Goal: Task Accomplishment & Management: Use online tool/utility

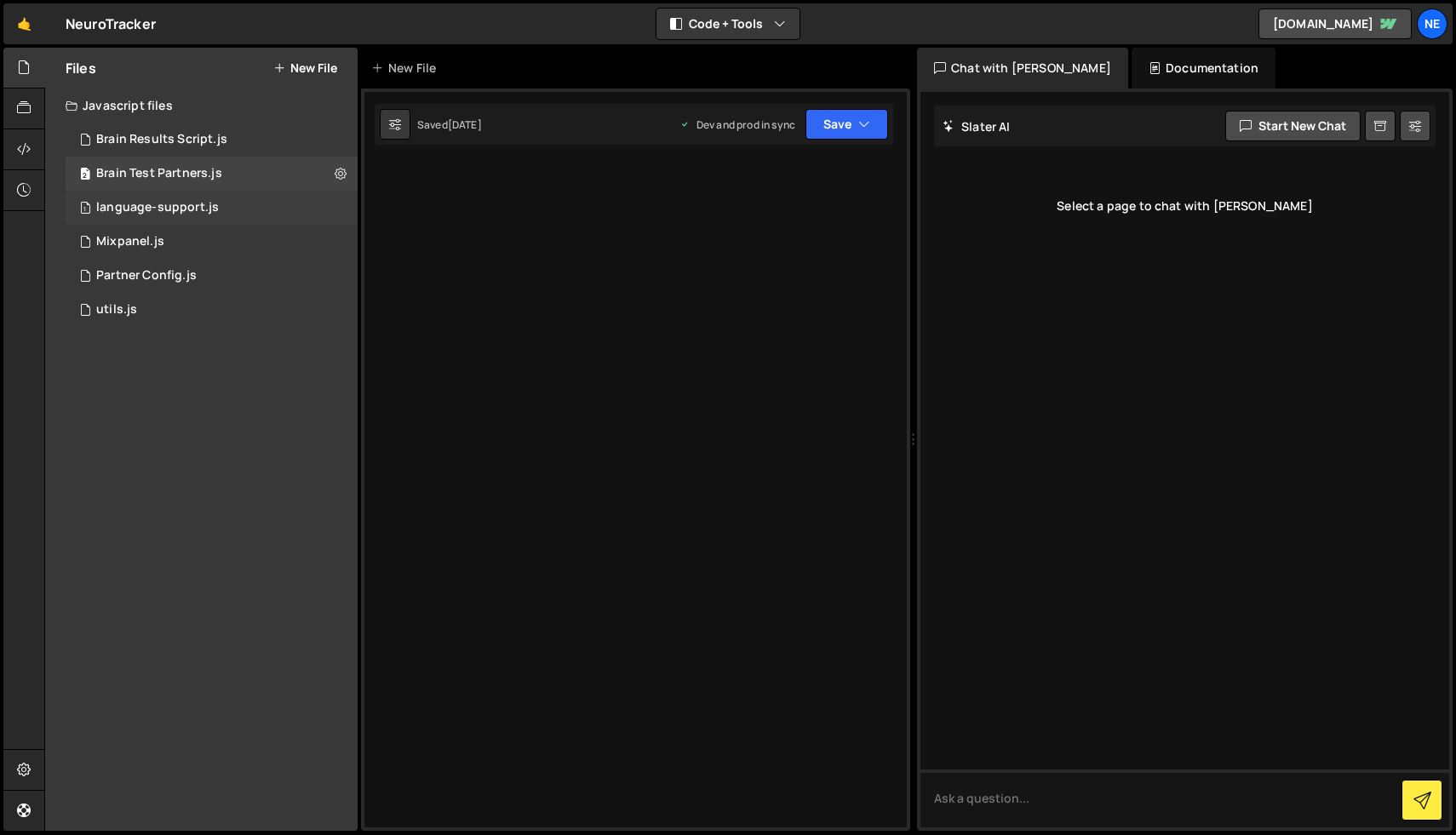
click at [213, 220] on div "1 language-support.js 0" at bounding box center [211, 208] width 292 height 34
click at [175, 245] on div "1 Mixpanel.js 0" at bounding box center [211, 241] width 292 height 34
click at [150, 274] on div "Partner Config.js" at bounding box center [147, 275] width 101 height 15
click at [133, 293] on div "1 utils.js 0" at bounding box center [211, 309] width 292 height 34
click at [256, 191] on div "1 language-support.js 0" at bounding box center [211, 208] width 292 height 34
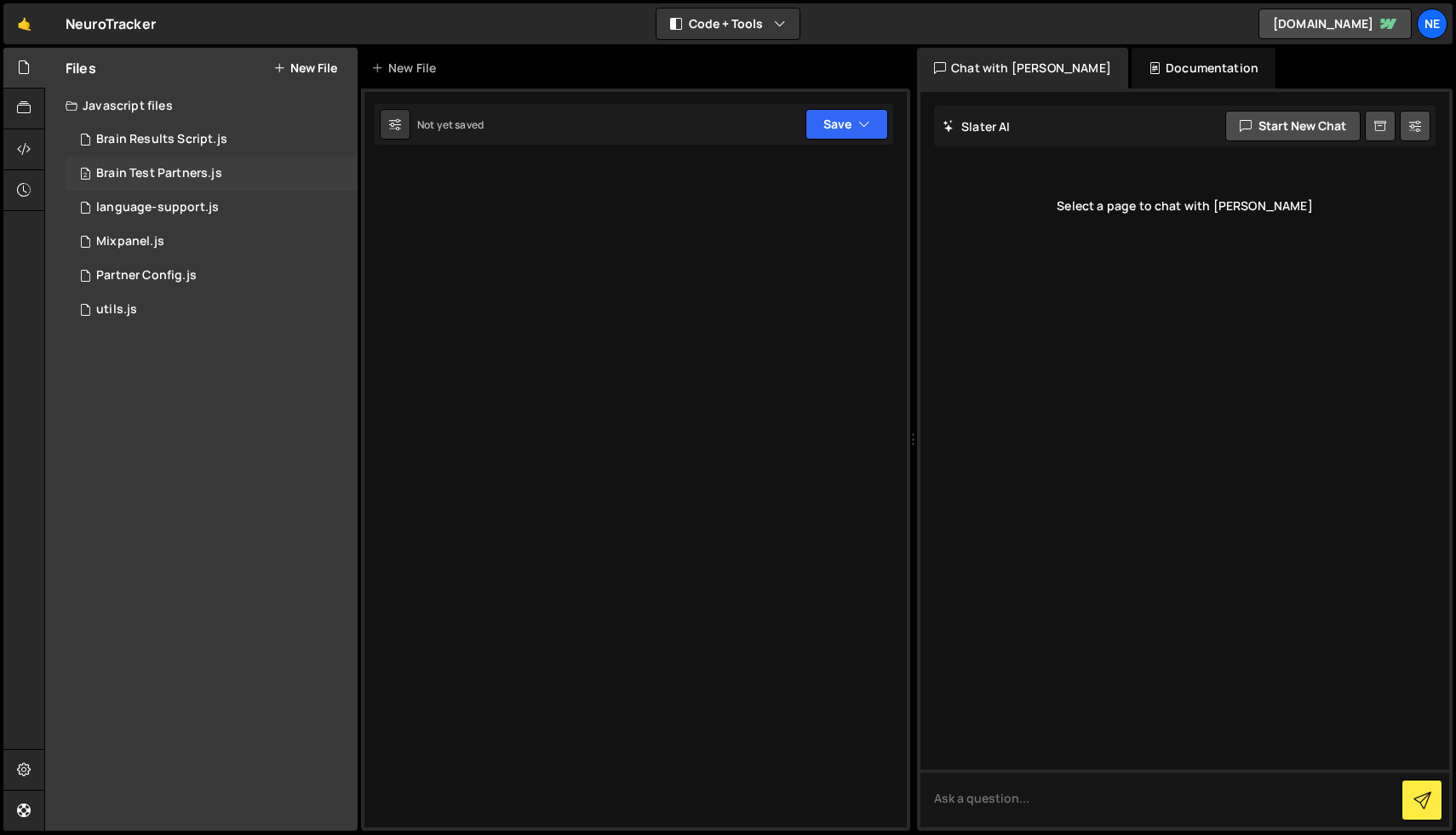
click at [245, 160] on div "2 Brain Test Partners.js 0" at bounding box center [211, 173] width 292 height 34
click at [270, 140] on div "1 Brain Results Script.js 0" at bounding box center [211, 140] width 292 height 34
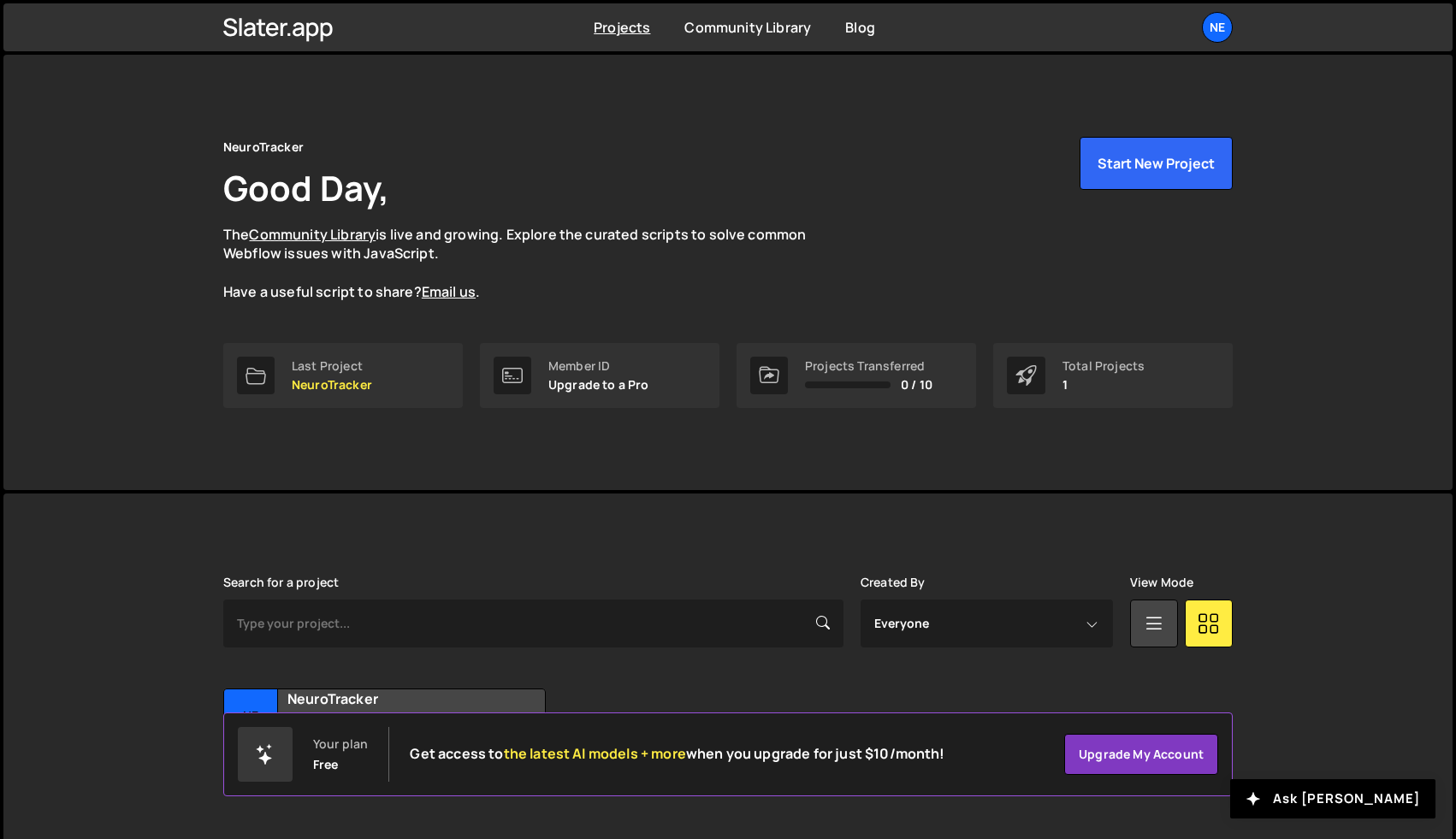
scroll to position [41, 0]
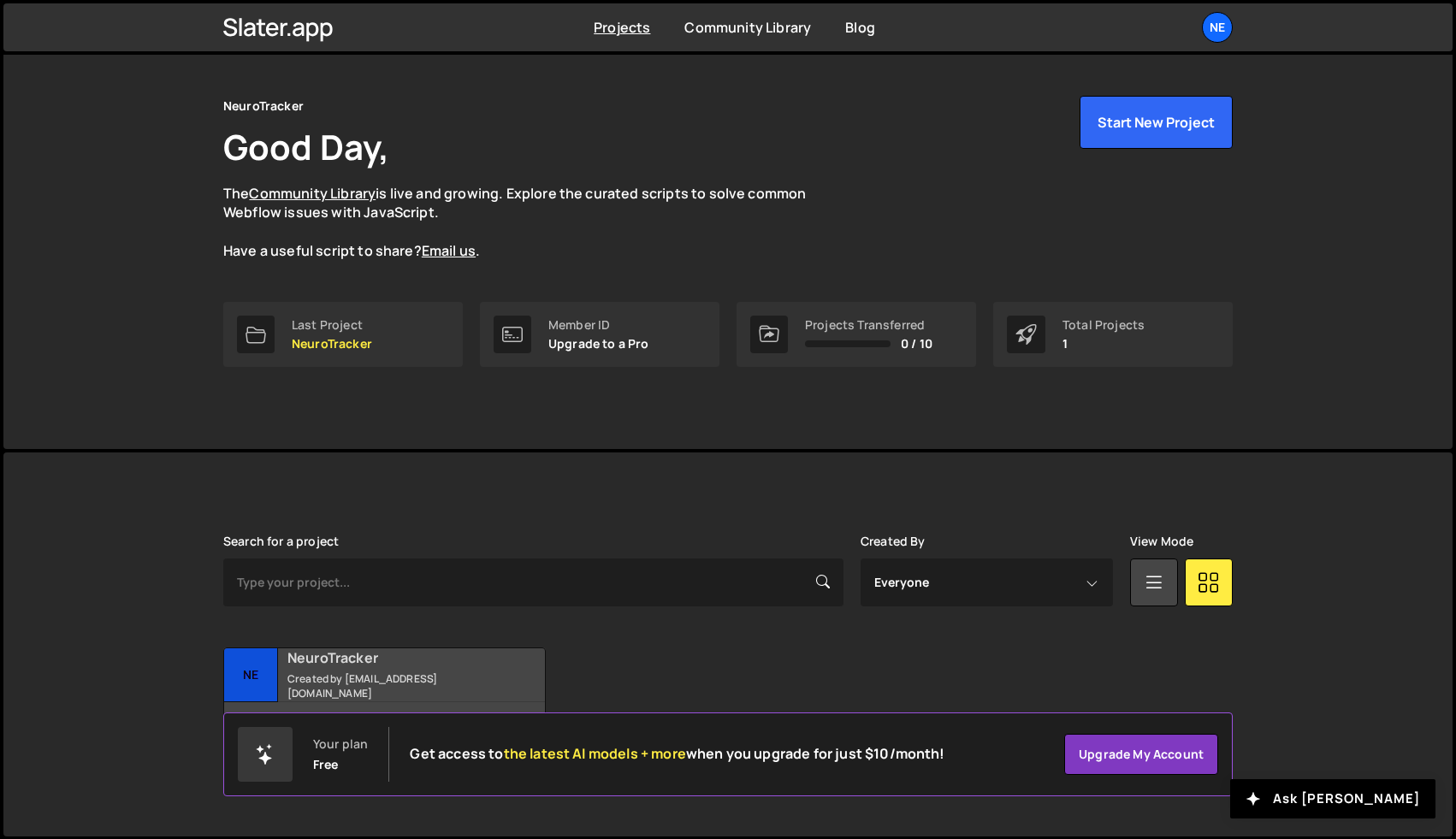
click at [344, 682] on small "Created by gpezzulli@neurotrackerx.com" at bounding box center [391, 685] width 206 height 29
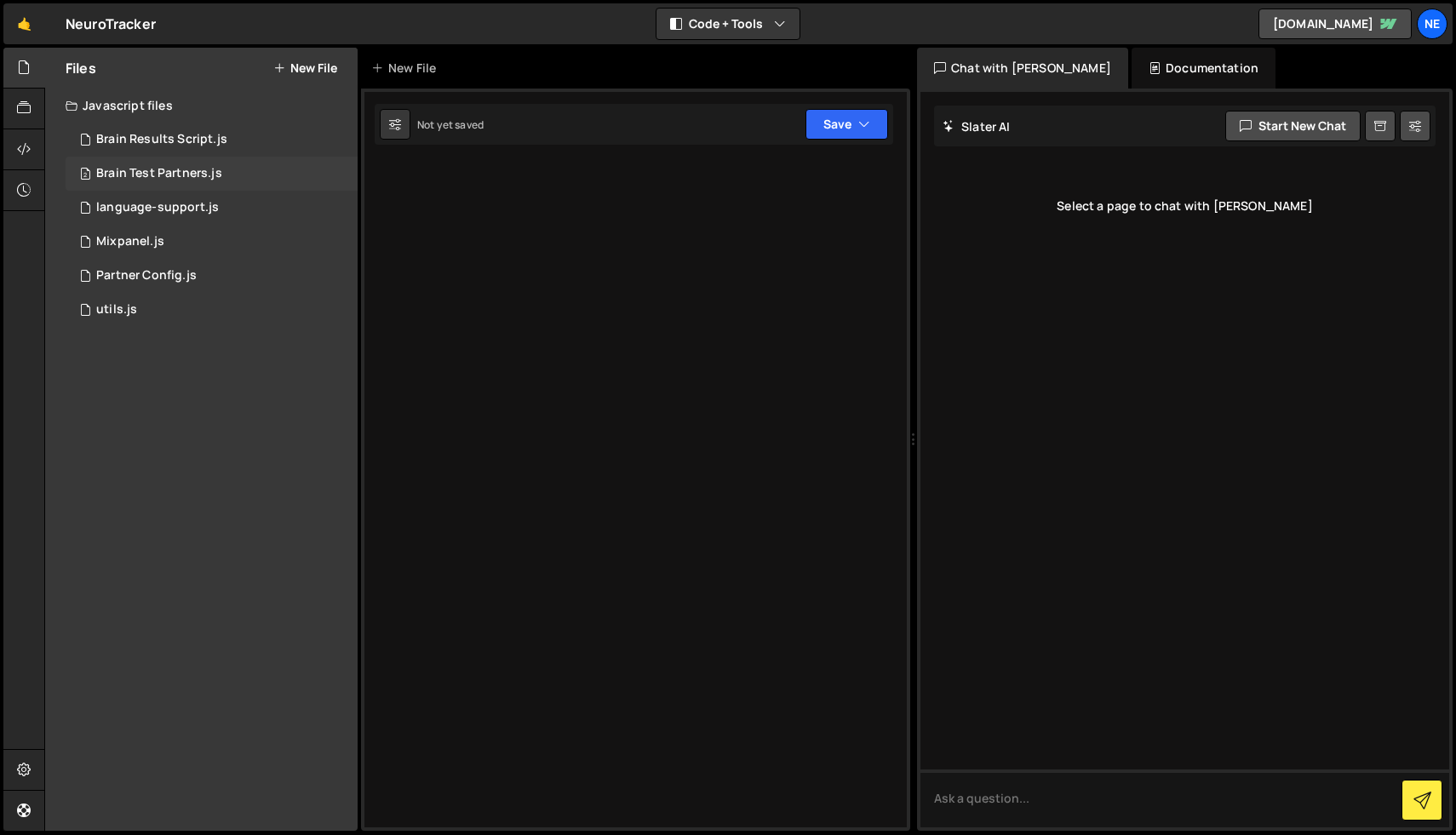
click at [172, 183] on div "2 Brain Test Partners.js 0" at bounding box center [211, 173] width 292 height 34
click at [164, 200] on div "language-support.js" at bounding box center [157, 207] width 123 height 15
click at [385, 205] on div at bounding box center [635, 459] width 549 height 742
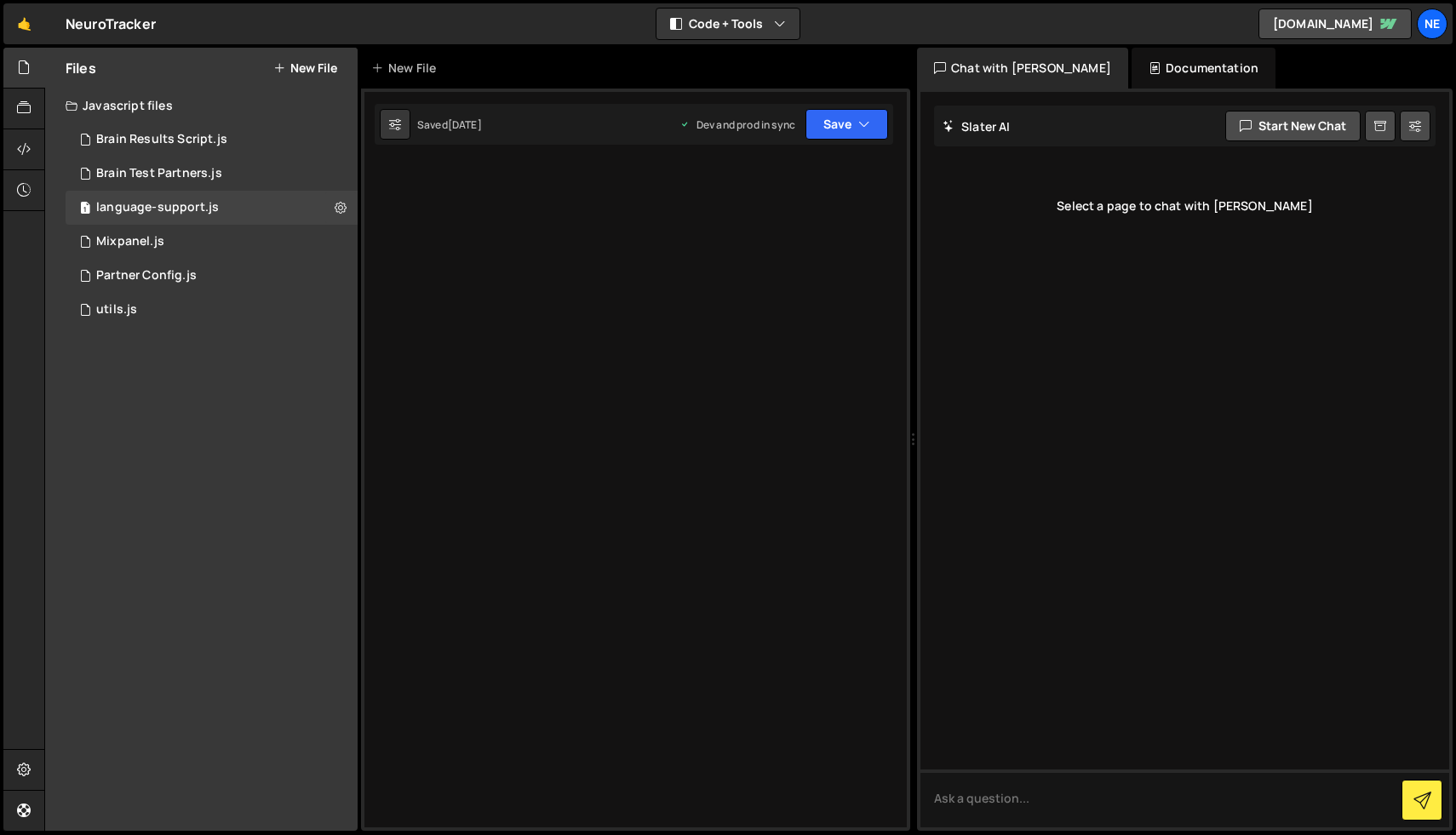
click at [385, 205] on div at bounding box center [635, 459] width 549 height 742
click at [448, 172] on div at bounding box center [635, 459] width 549 height 742
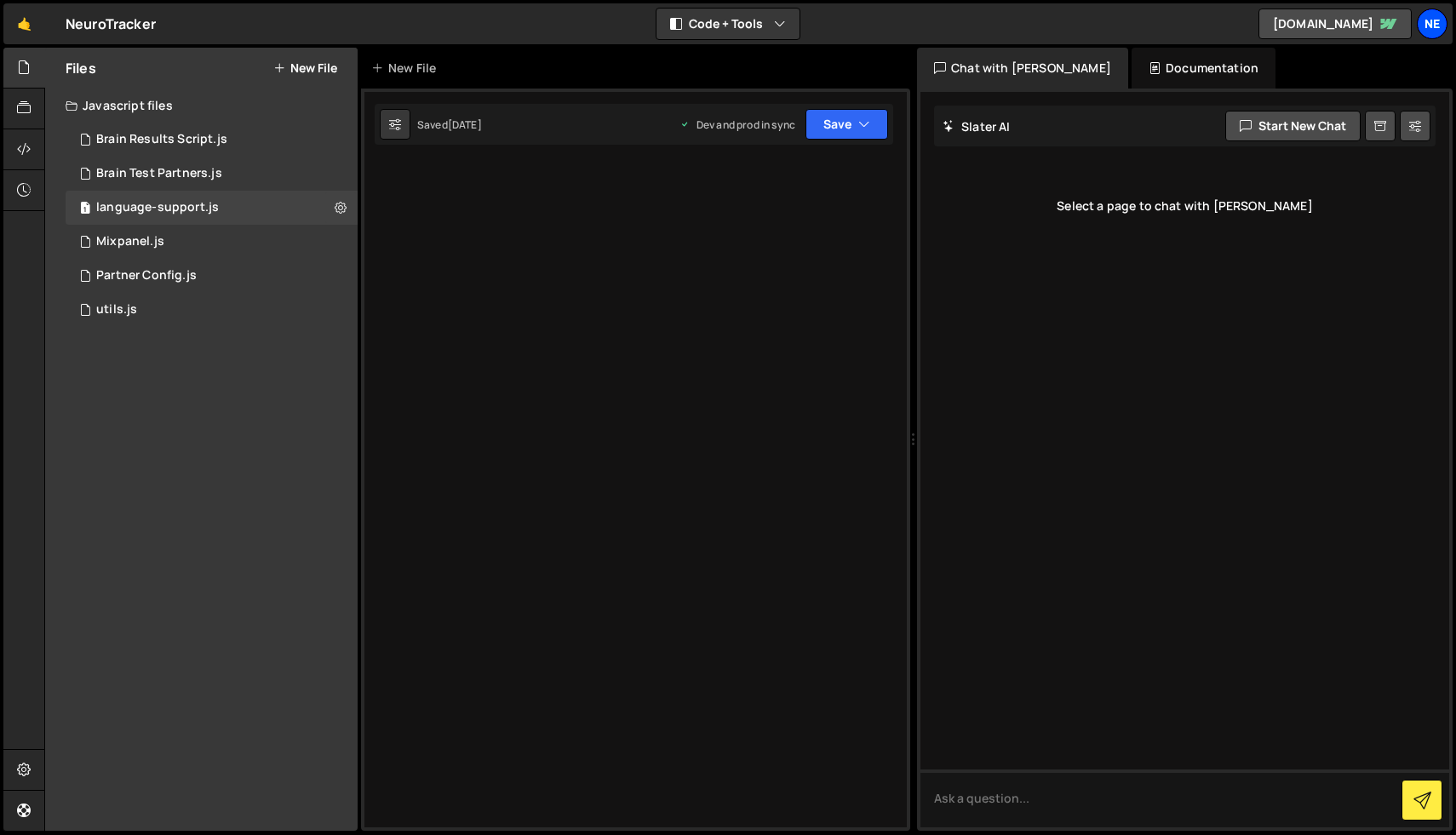
click at [1428, 15] on div "Ne" at bounding box center [1432, 24] width 31 height 31
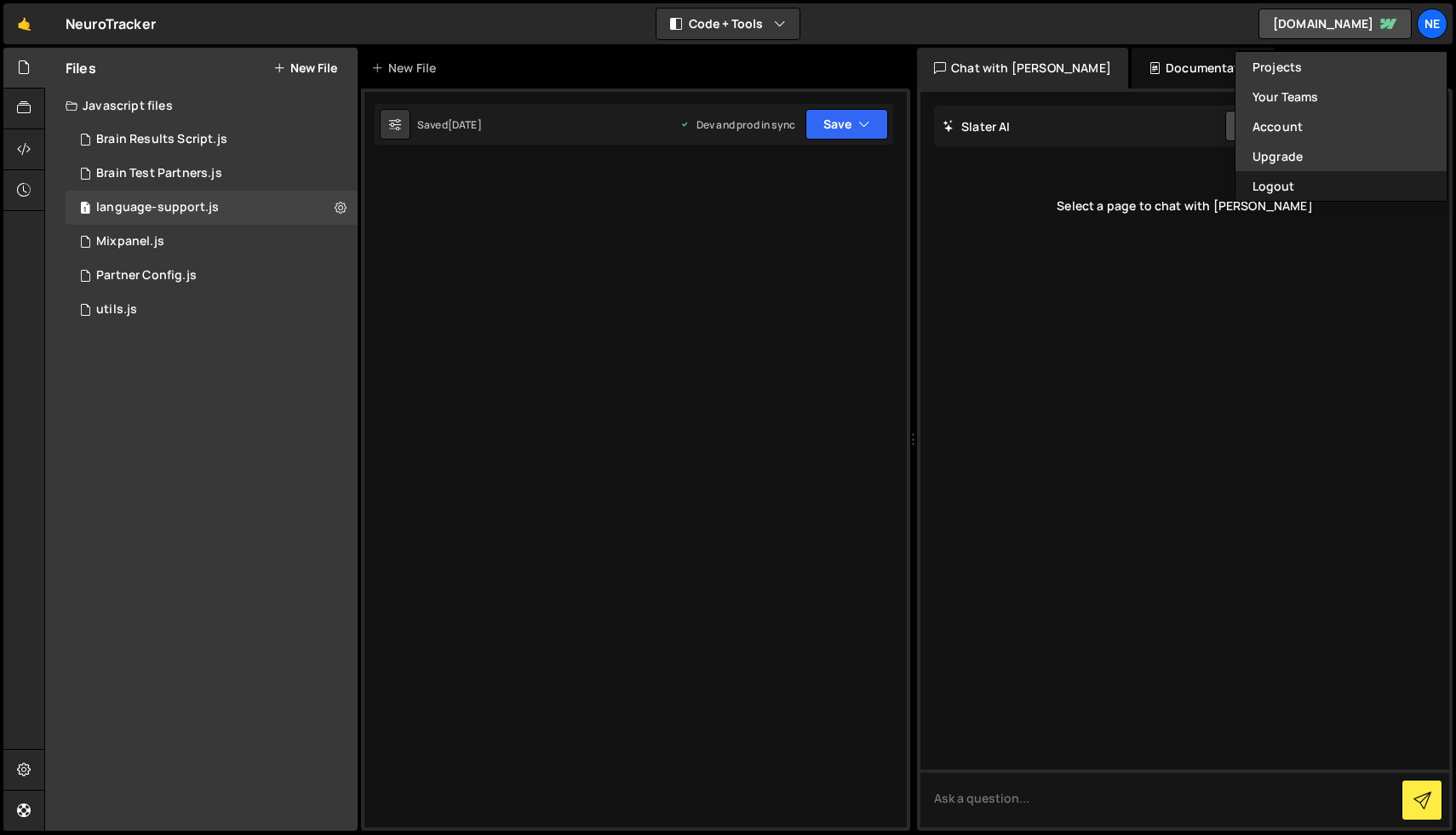
click at [1277, 178] on button "Logout" at bounding box center [1341, 186] width 211 height 30
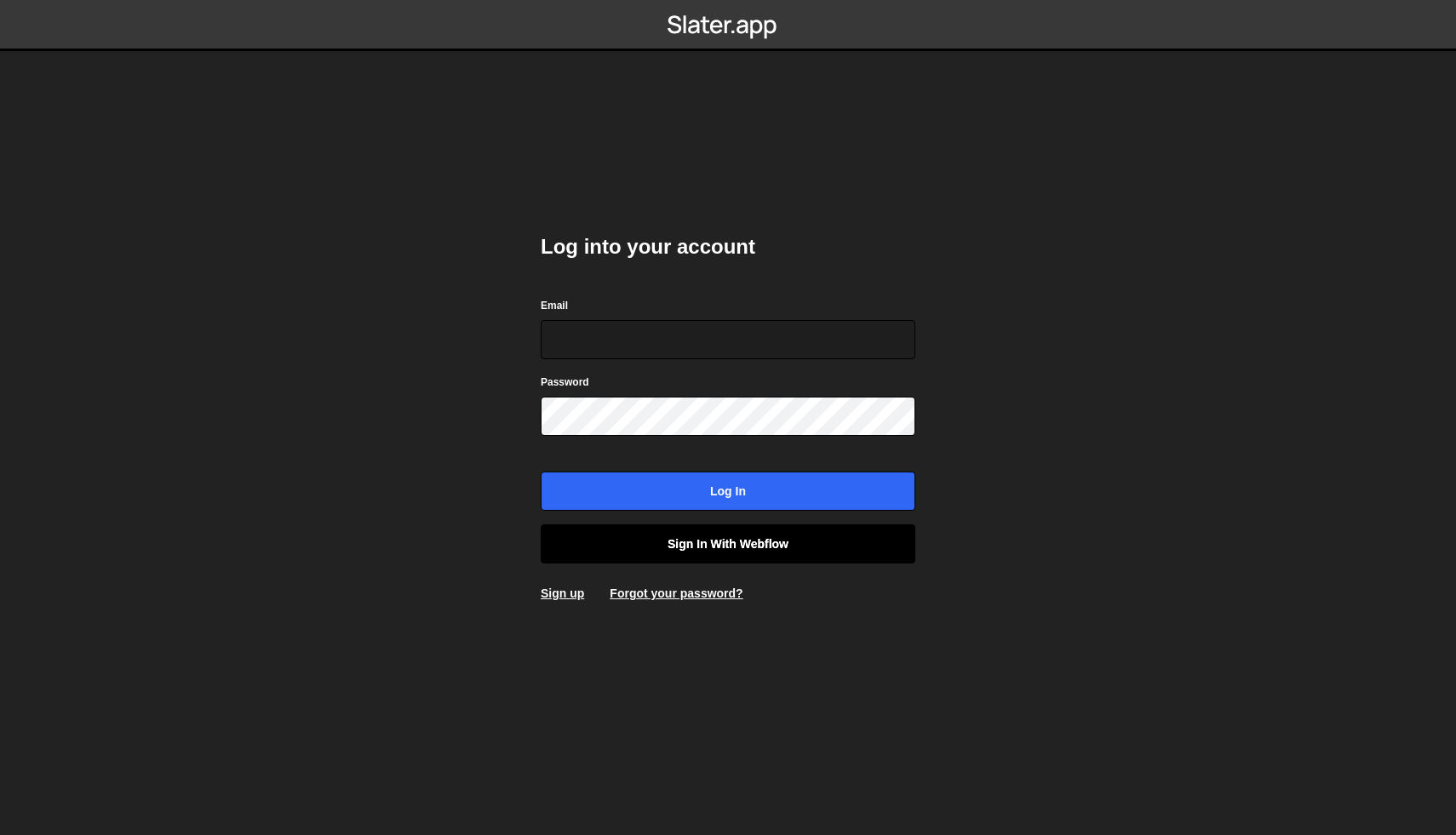
click at [677, 530] on link "Sign in with Webflow" at bounding box center [728, 543] width 375 height 39
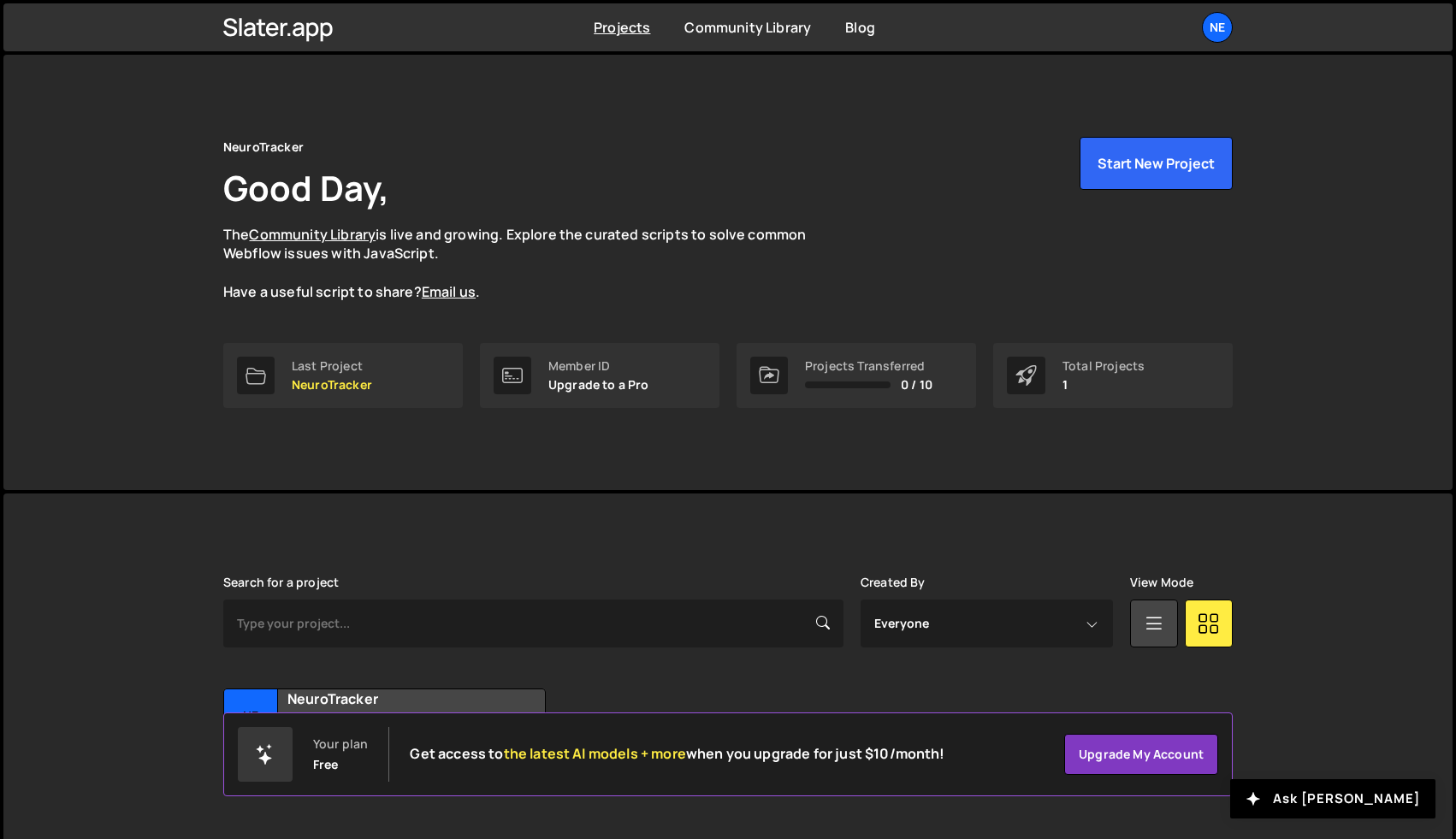
scroll to position [41, 0]
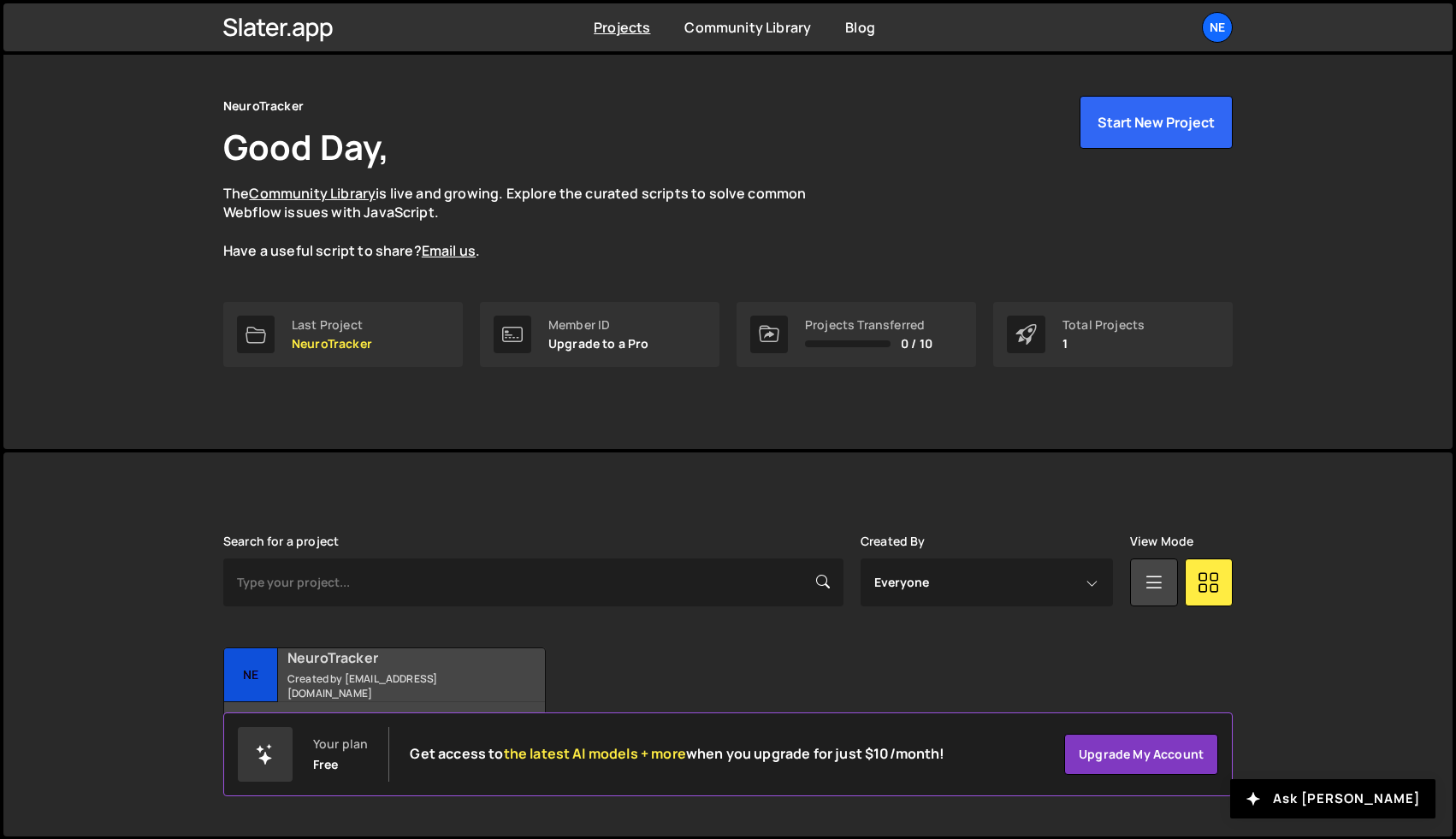
click at [283, 686] on div "NeuroTracker Created by gpezzulli@neurotrackerx.com" at bounding box center [384, 675] width 320 height 53
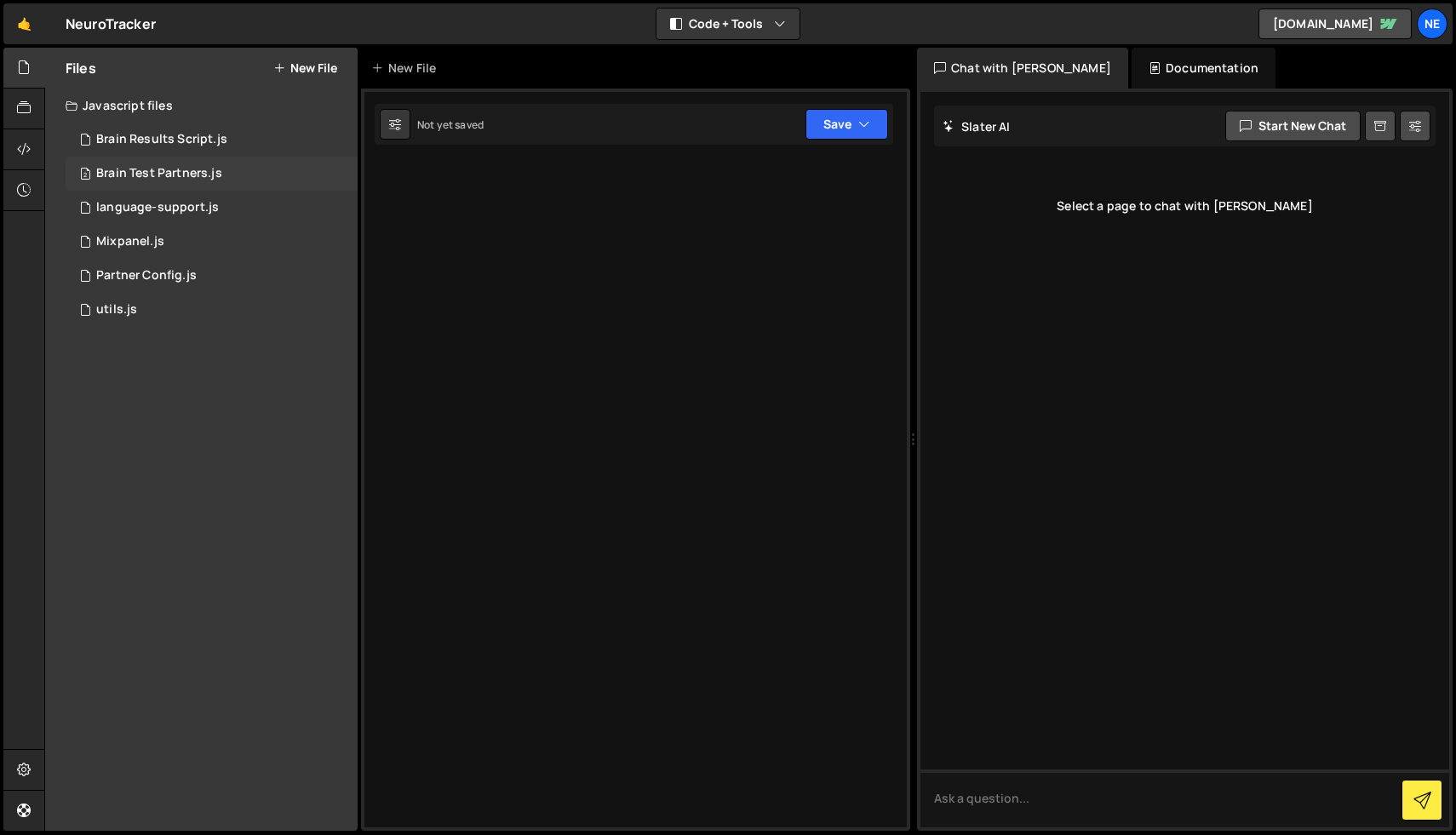
click at [166, 168] on div "Brain Test Partners.js" at bounding box center [159, 173] width 126 height 15
click at [19, 173] on div at bounding box center [24, 191] width 42 height 41
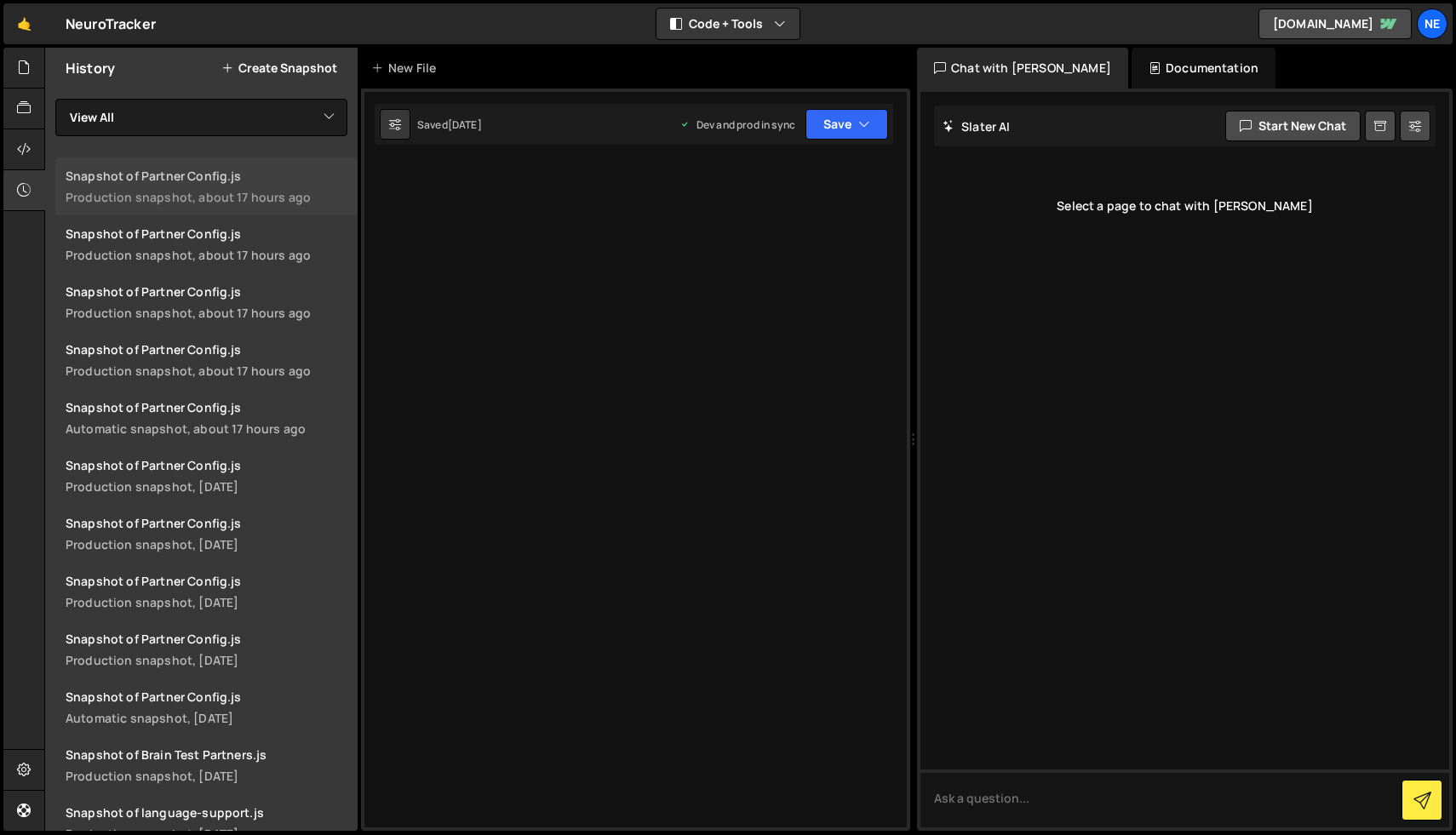
click at [220, 196] on div "Production snapshot, about 17 hours ago" at bounding box center [206, 197] width 282 height 16
click at [7, 67] on div at bounding box center [24, 68] width 42 height 41
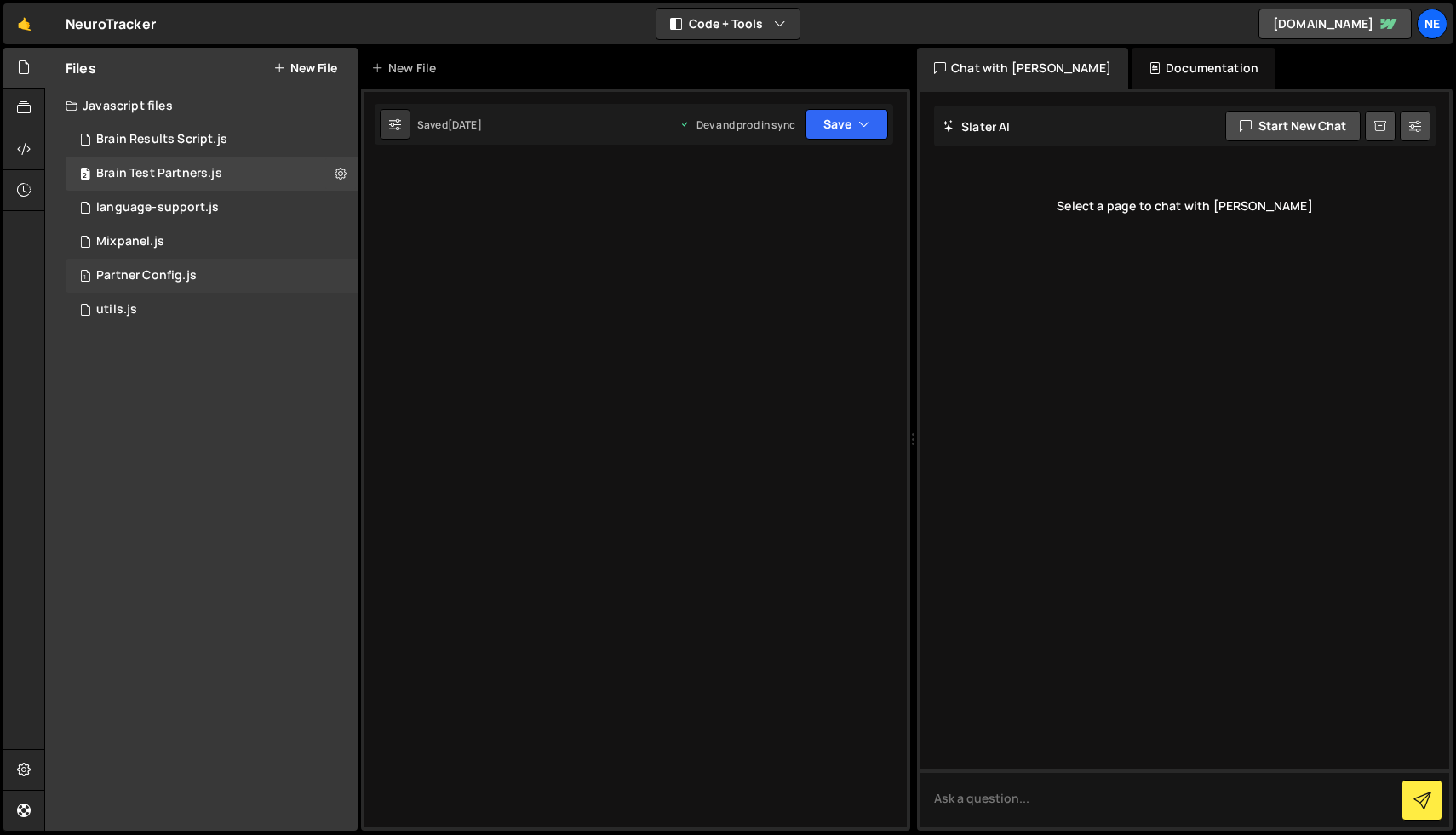
click at [143, 267] on div "1 Partner Config.js 0" at bounding box center [211, 276] width 292 height 34
click at [26, 110] on icon at bounding box center [23, 108] width 13 height 19
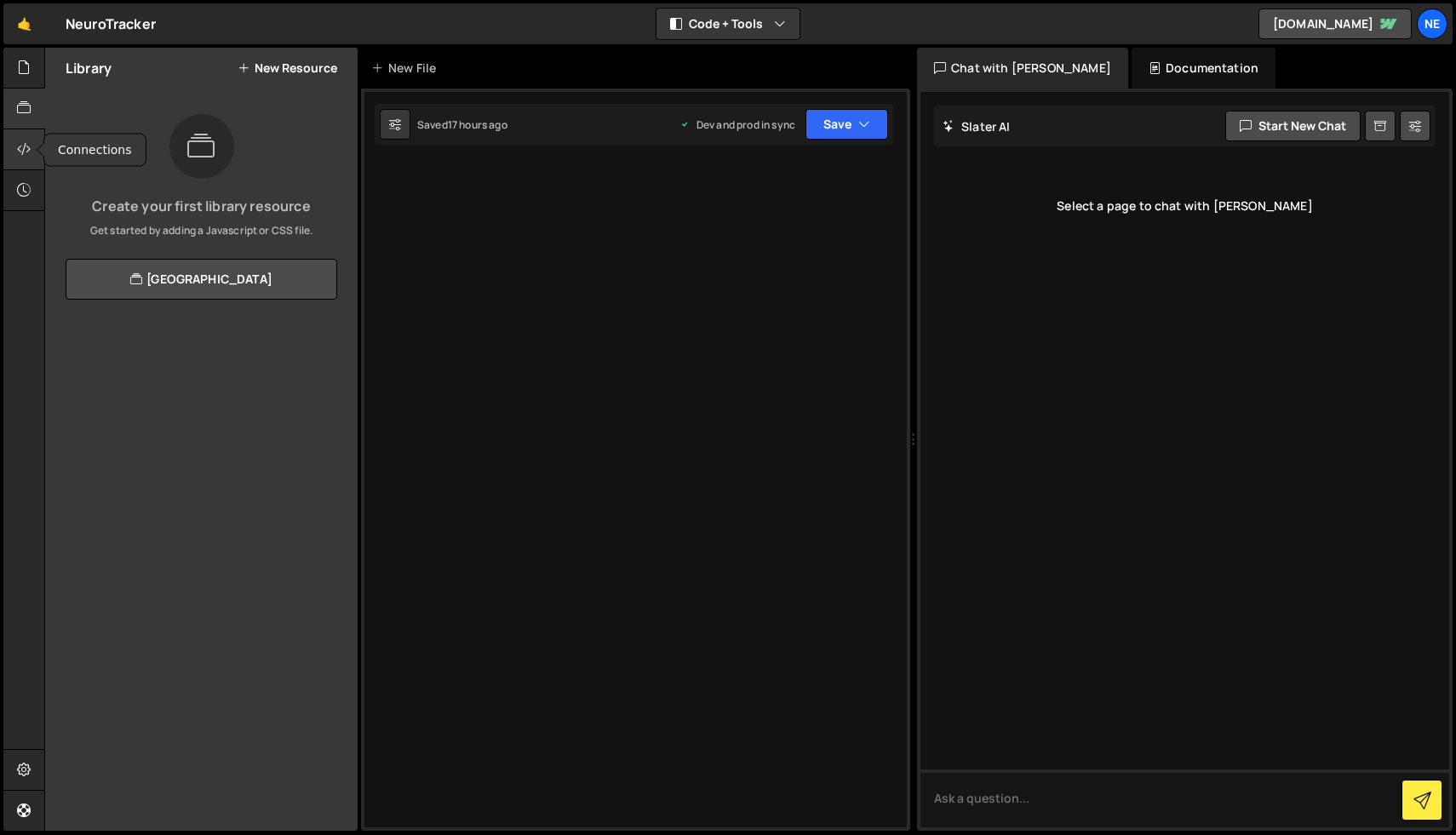
click at [19, 154] on icon at bounding box center [23, 148] width 13 height 19
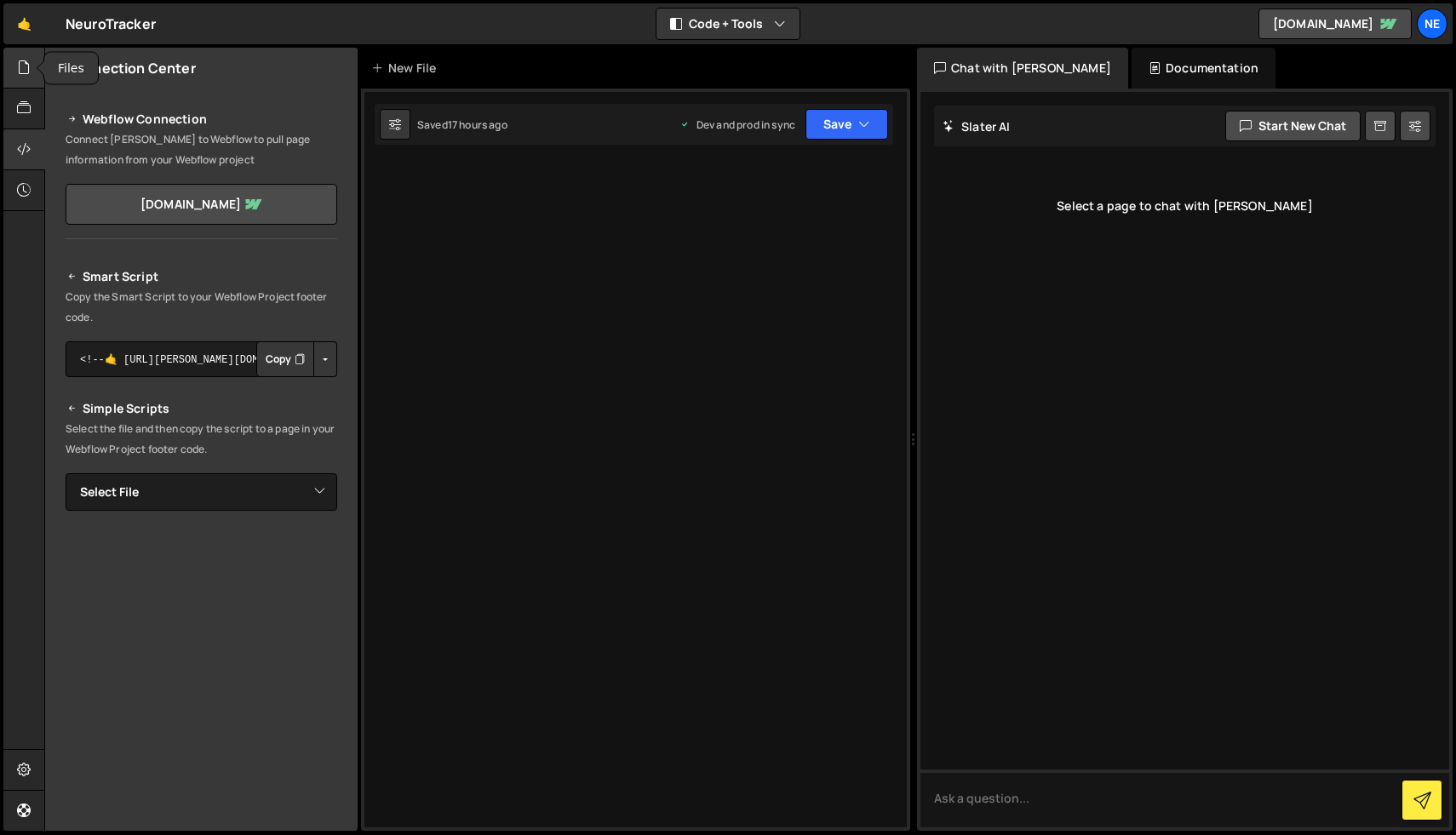
click at [25, 72] on icon at bounding box center [23, 67] width 13 height 19
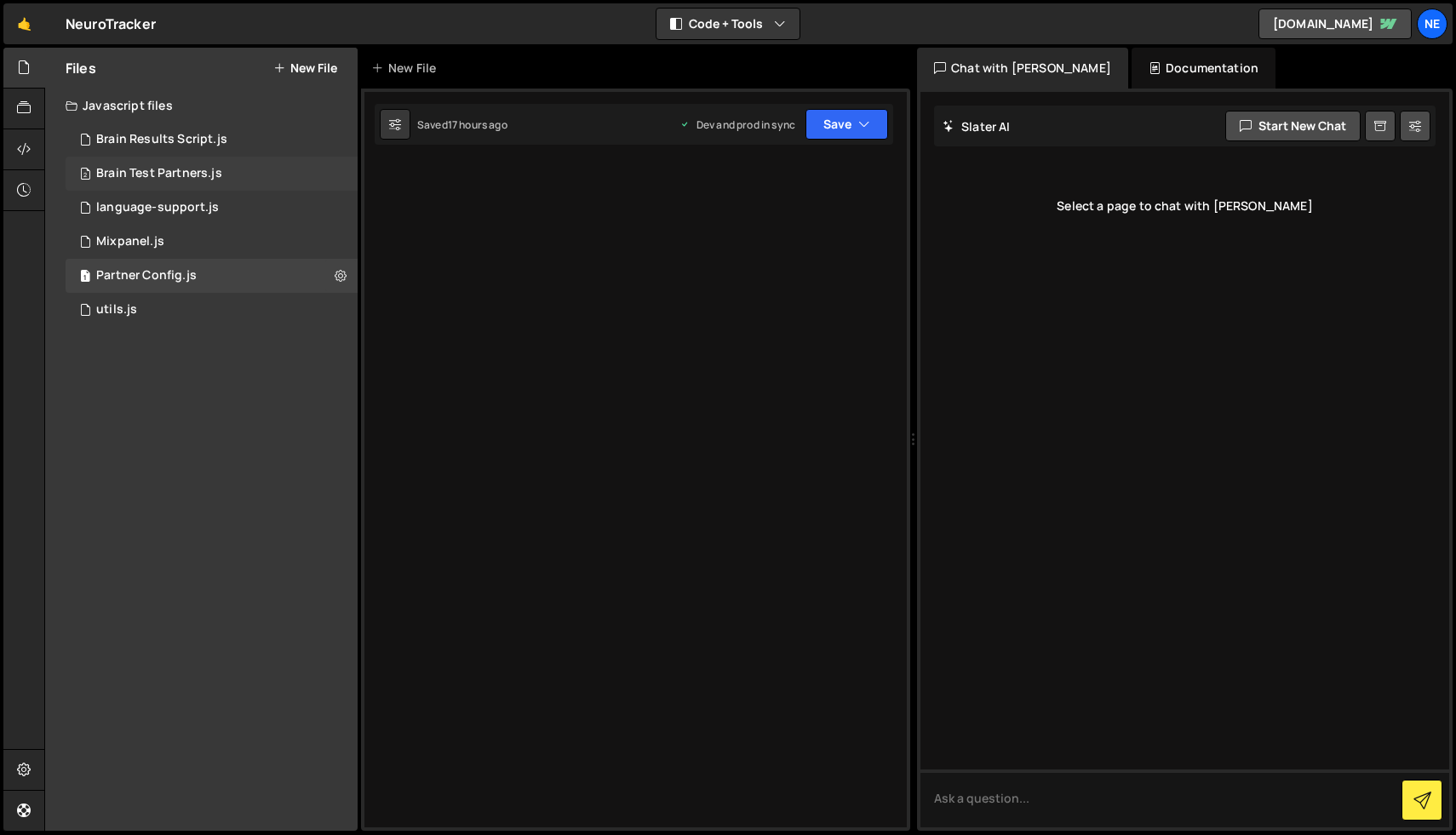
click at [253, 184] on div "2 Brain Test Partners.js 0" at bounding box center [211, 173] width 292 height 34
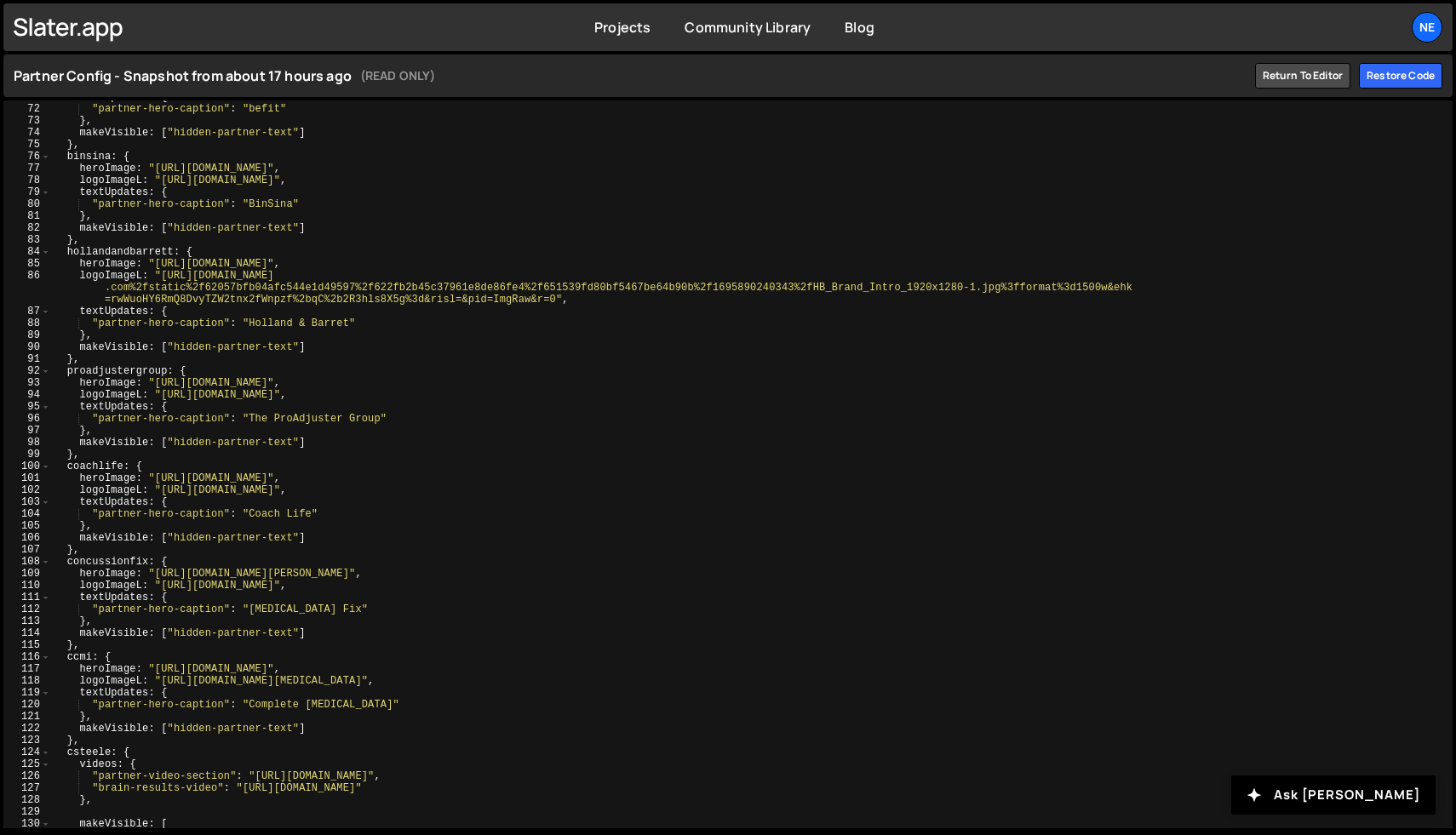
scroll to position [1059, 0]
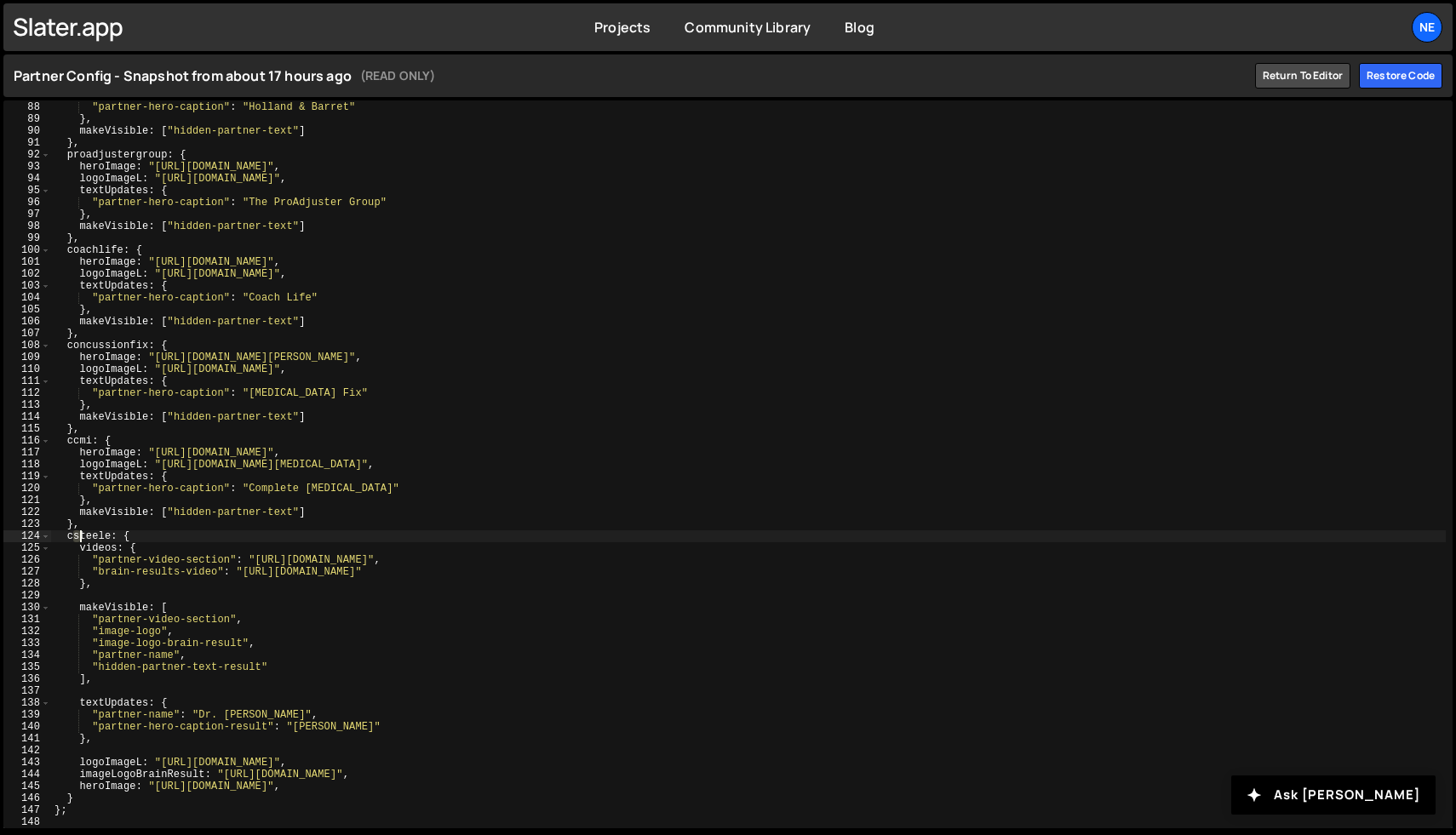
drag, startPoint x: 75, startPoint y: 541, endPoint x: 85, endPoint y: 543, distance: 10.2
click at [85, 543] on div "textUpdates : { "partner-hero-caption" : "Holland & Barret" } , makeVisible : […" at bounding box center [749, 465] width 1395 height 752
click at [90, 559] on div "textUpdates : { "partner-hero-caption" : "Holland & Barret" } , makeVisible : […" at bounding box center [749, 465] width 1395 height 752
type textarea ""partner-video-section": "[URL][DOMAIN_NAME]","
click at [1416, 82] on div "Restore code" at bounding box center [1401, 75] width 83 height 26
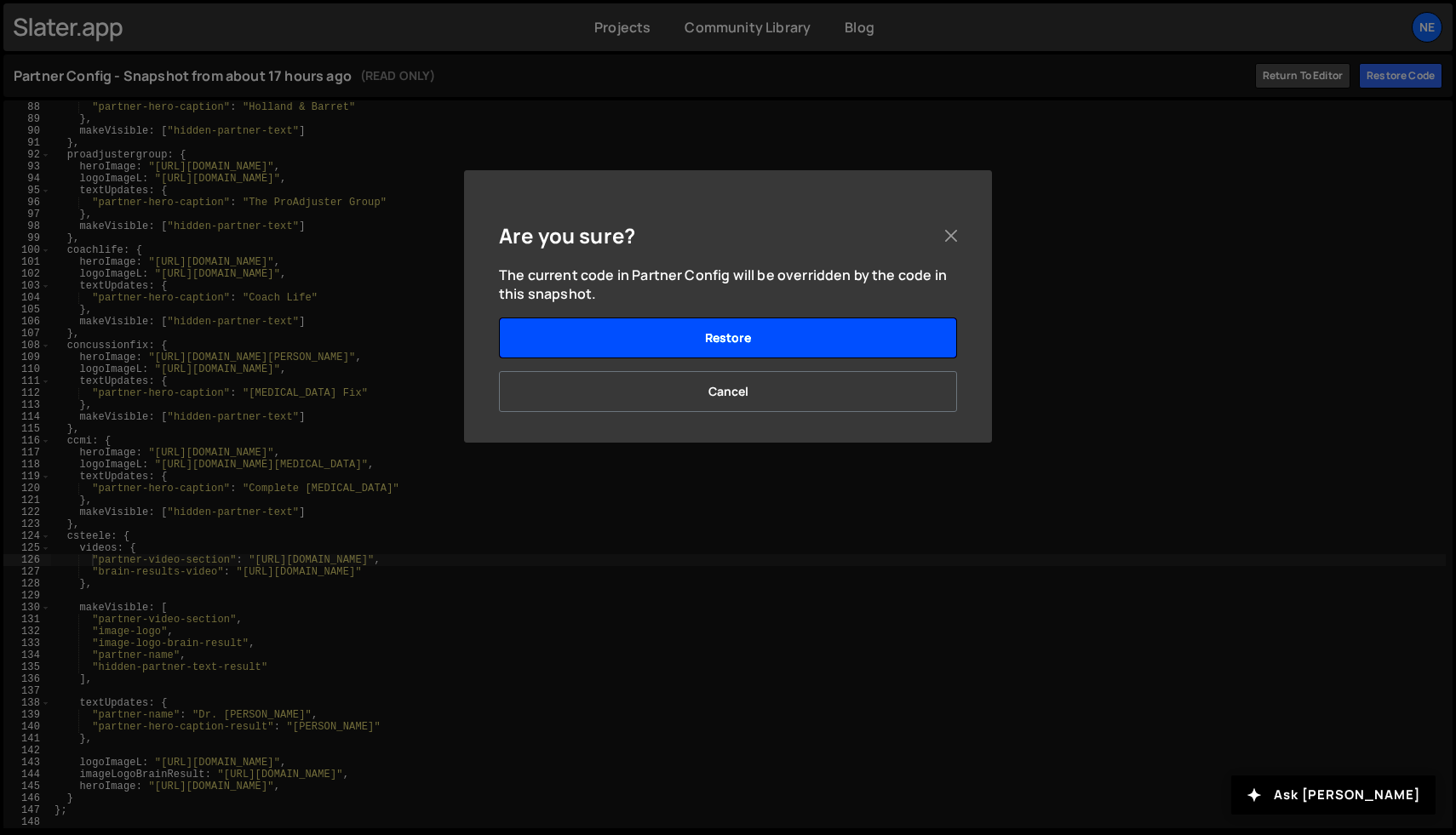
click at [878, 338] on button "Restore" at bounding box center [728, 338] width 458 height 41
